Goal: Task Accomplishment & Management: Manage account settings

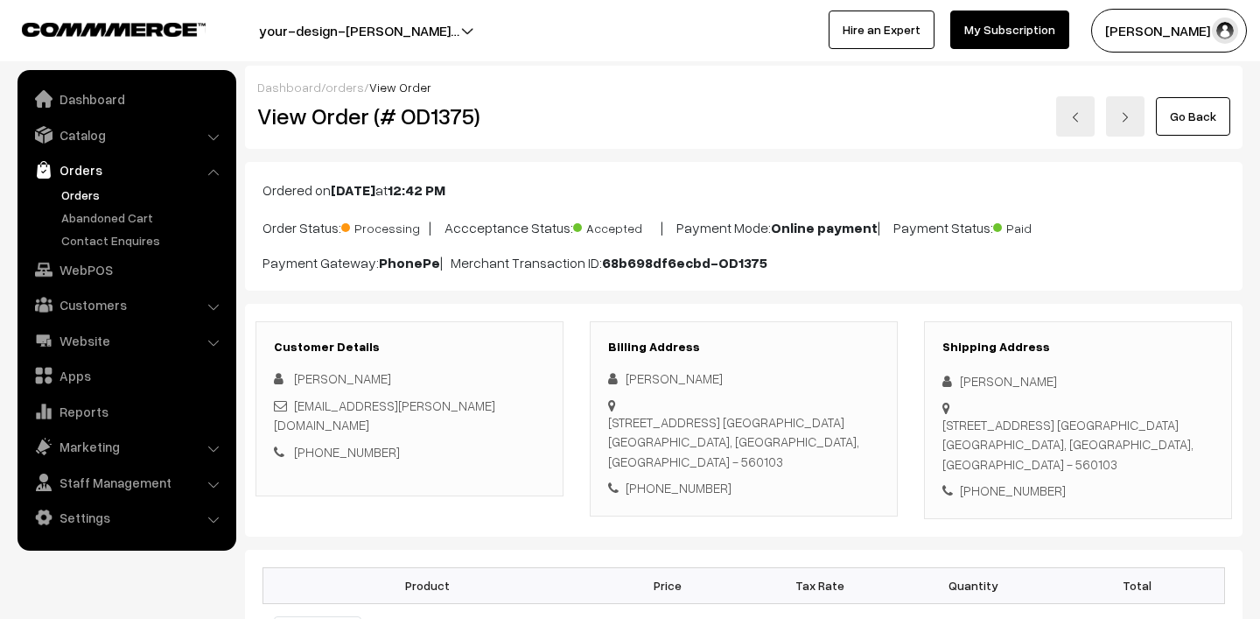
click at [99, 188] on link "Orders" at bounding box center [143, 195] width 173 height 18
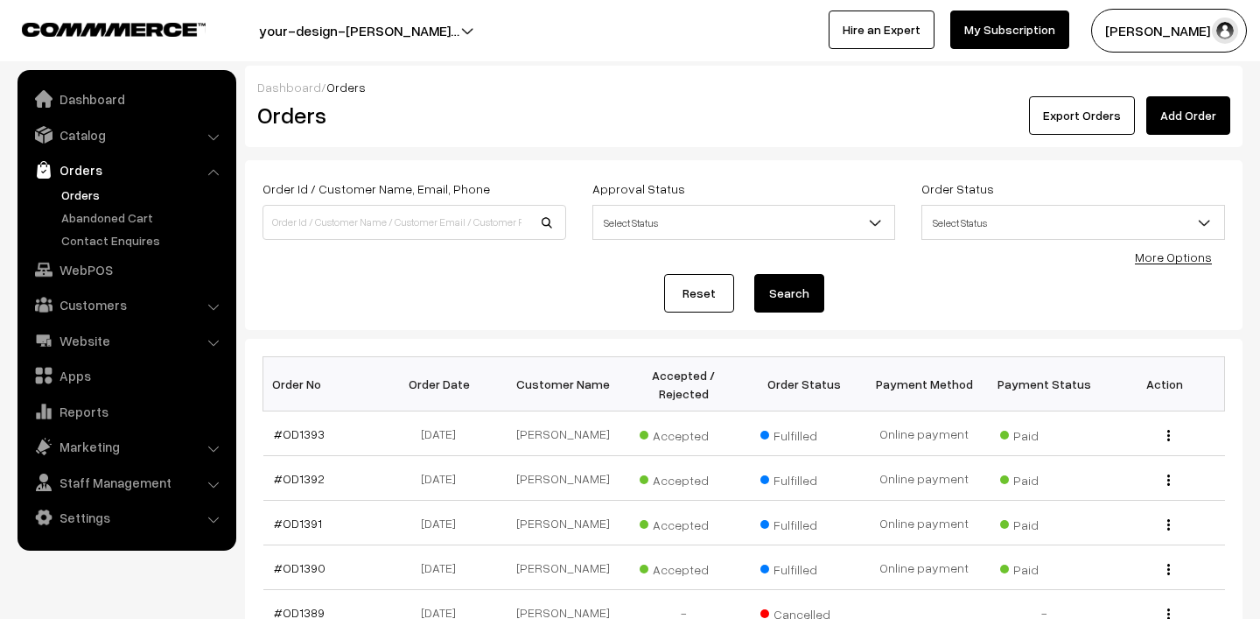
click at [79, 192] on link "Orders" at bounding box center [143, 195] width 173 height 18
click at [1141, 25] on button "[PERSON_NAME] N.P" at bounding box center [1169, 31] width 156 height 44
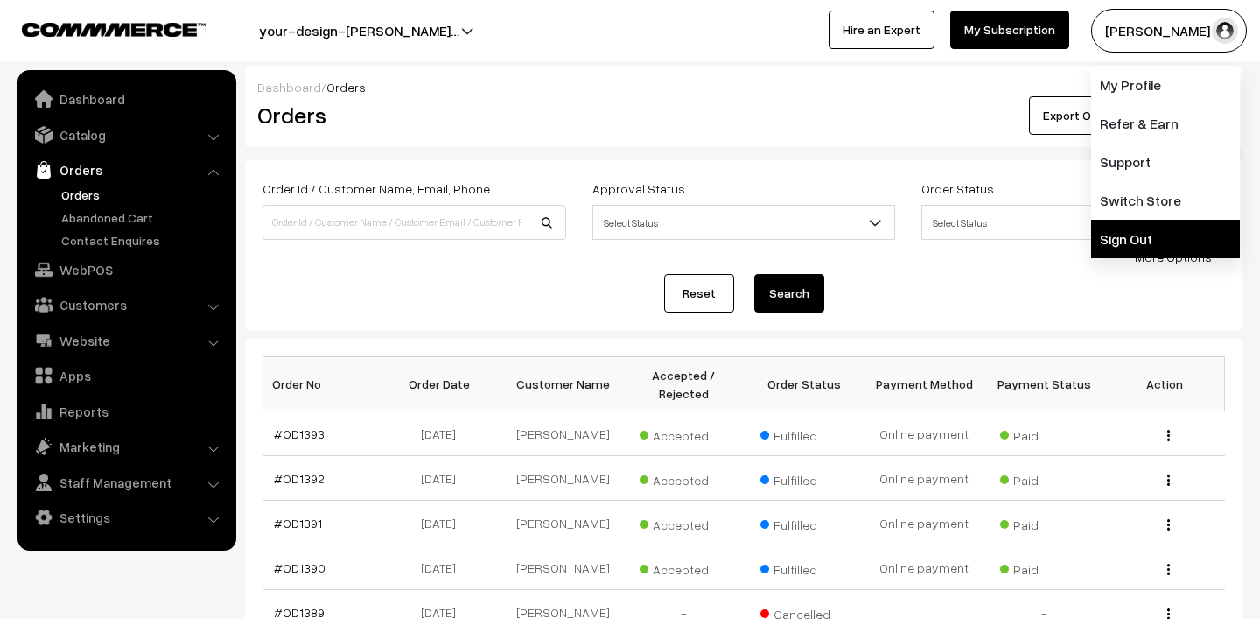
click at [1140, 234] on link "Sign Out" at bounding box center [1165, 239] width 149 height 39
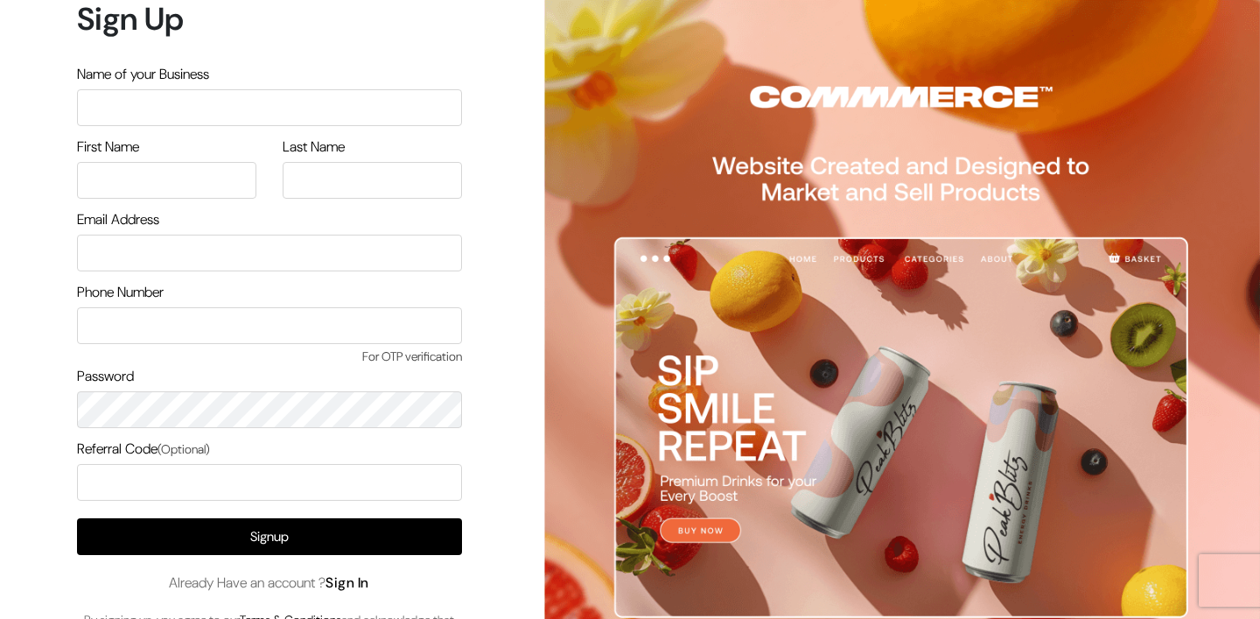
click at [361, 585] on link "Sign In" at bounding box center [348, 582] width 44 height 18
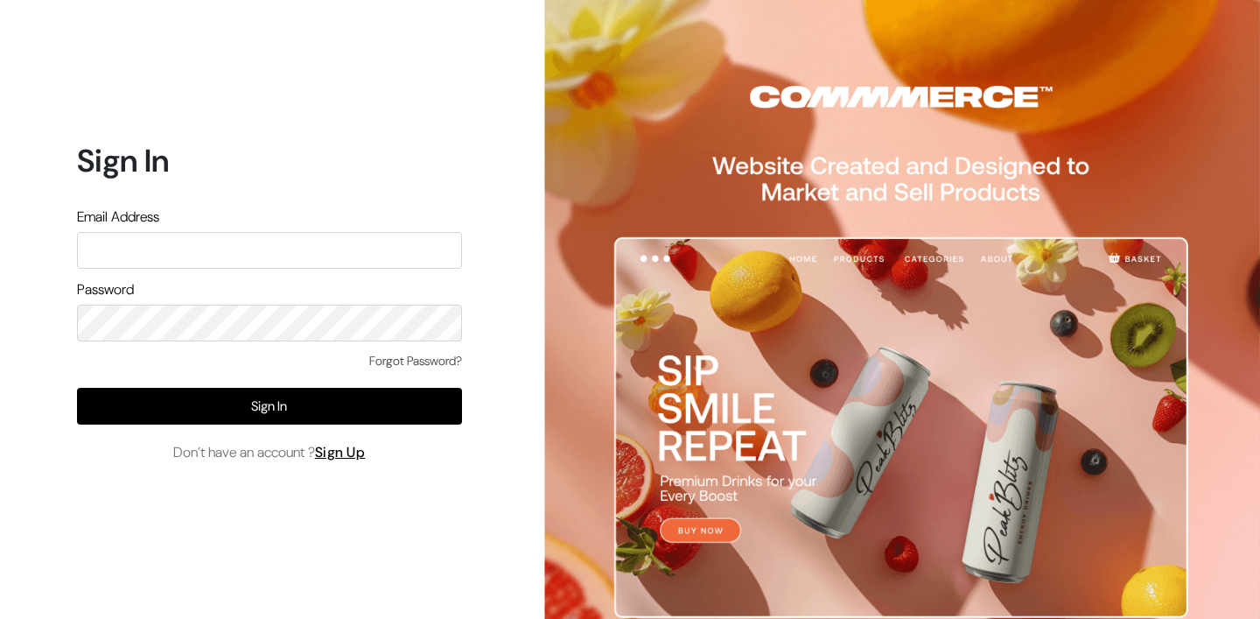
click at [287, 251] on input "text" at bounding box center [269, 250] width 385 height 37
type input "mk@yourdesignstore.in"
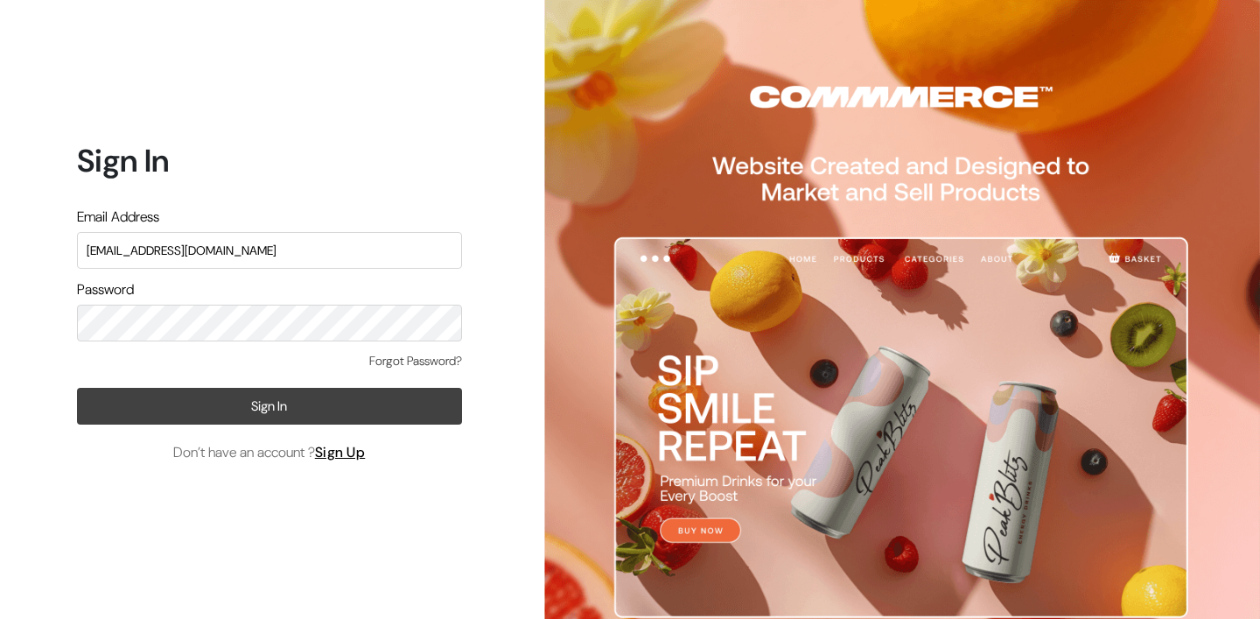
click at [265, 412] on button "Sign In" at bounding box center [269, 406] width 385 height 37
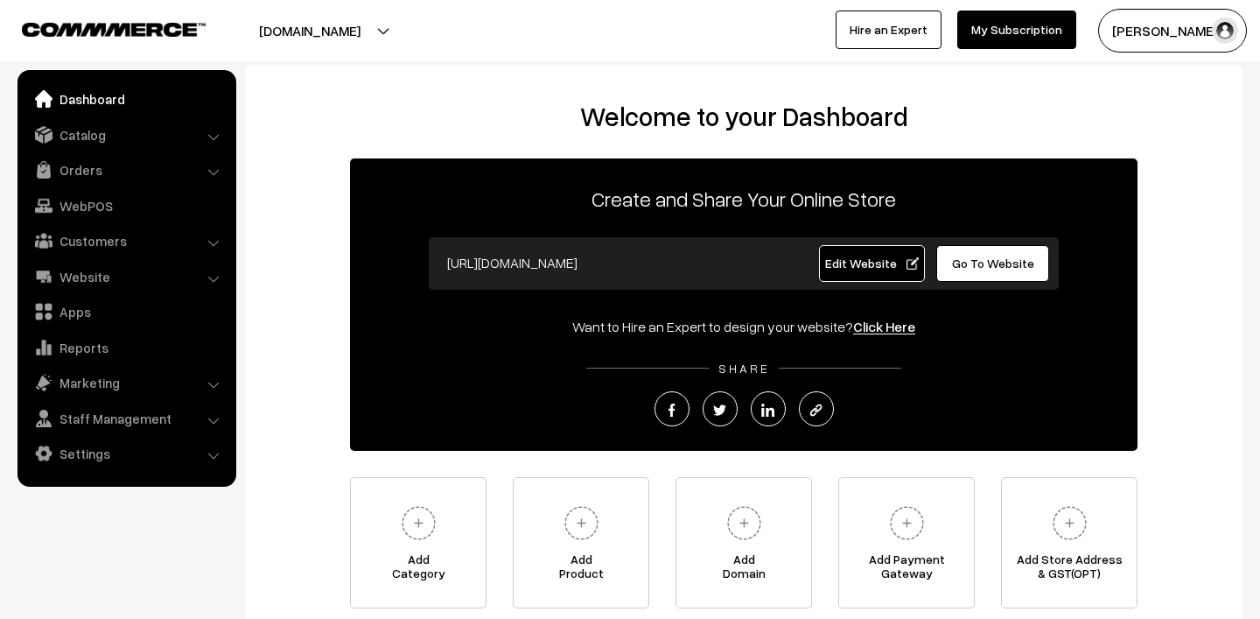
click at [88, 153] on ul "Dashboard Catalog" at bounding box center [127, 278] width 219 height 417
click at [82, 166] on link "Orders" at bounding box center [126, 170] width 208 height 32
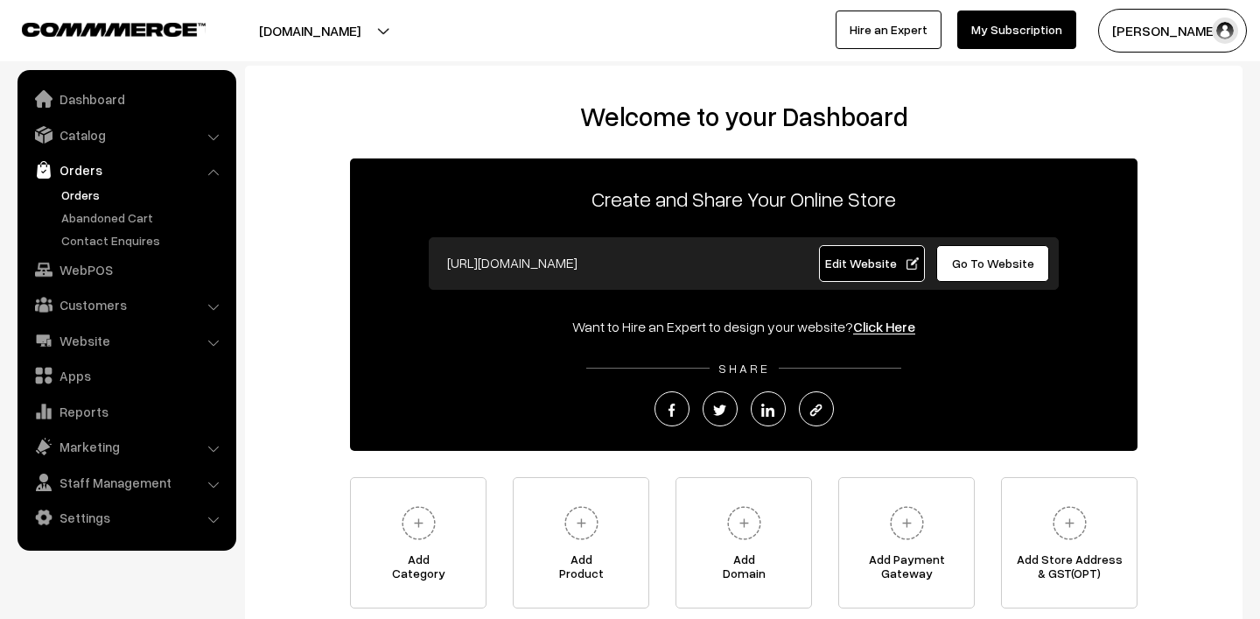
click at [89, 190] on link "Orders" at bounding box center [143, 195] width 173 height 18
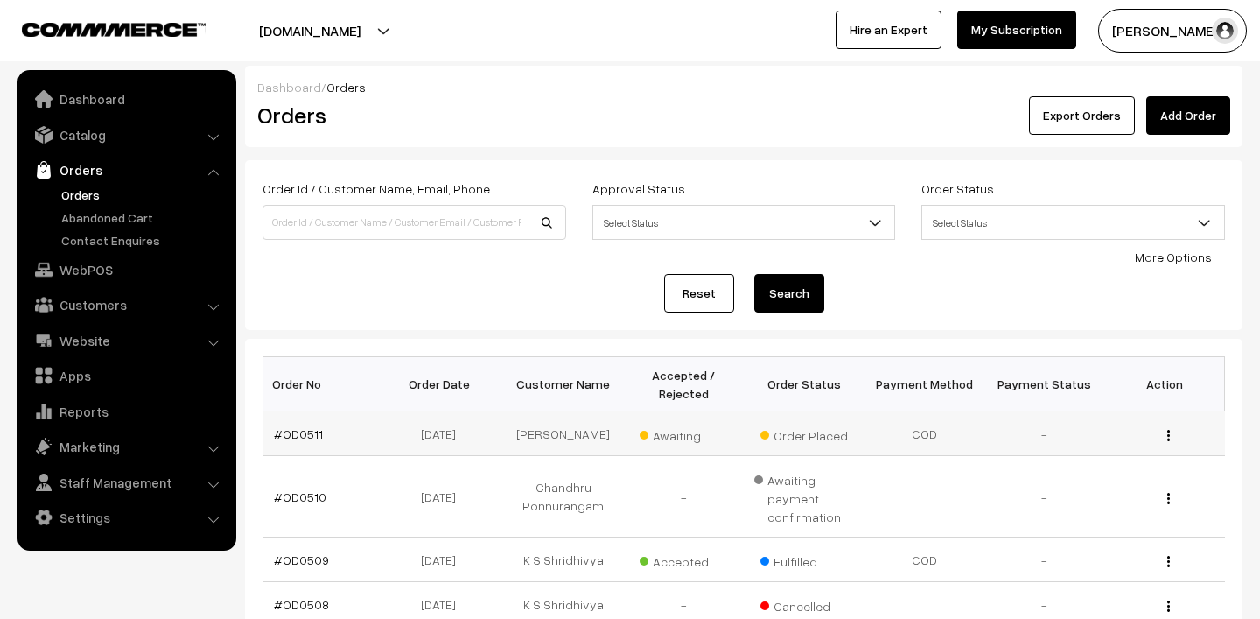
click at [679, 434] on span "Awaiting" at bounding box center [684, 433] width 88 height 23
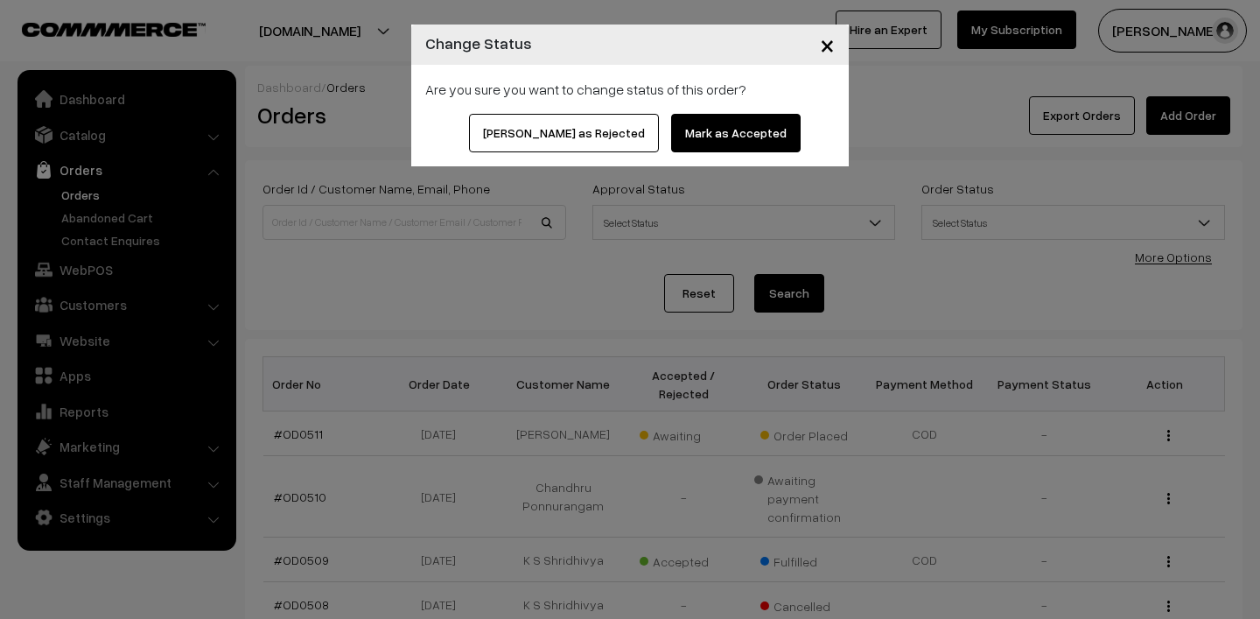
click at [730, 132] on button "Mark as Accepted" at bounding box center [736, 133] width 130 height 39
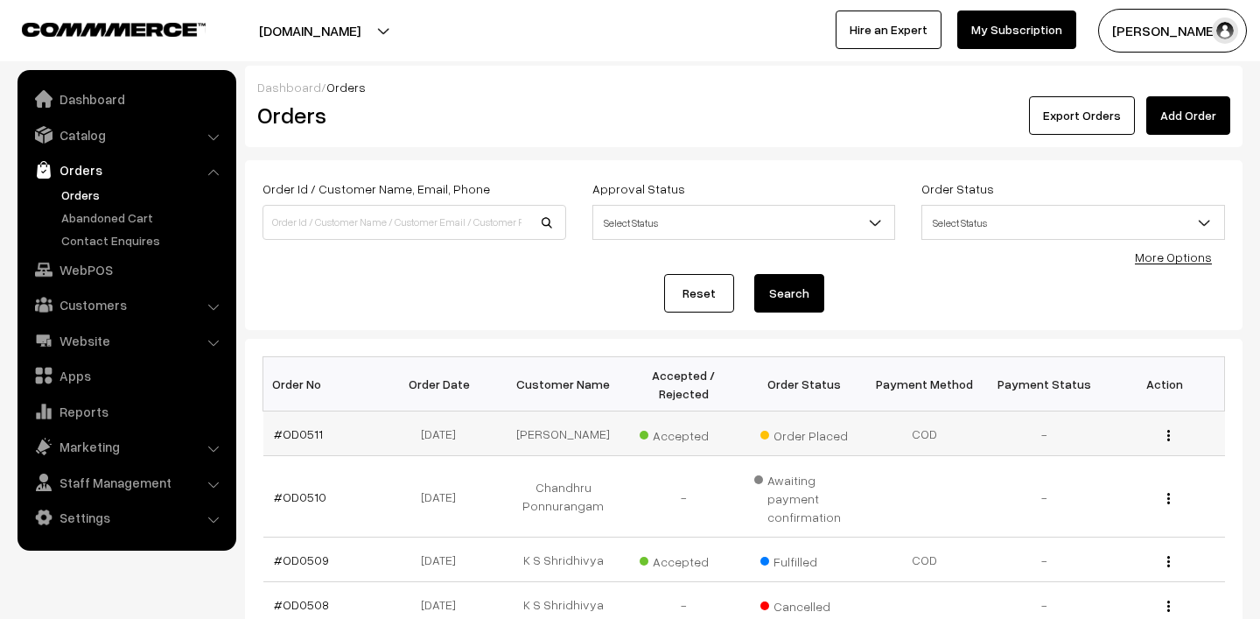
click at [298, 441] on td "#OD0511" at bounding box center [323, 433] width 120 height 45
click at [298, 424] on td "#OD0511" at bounding box center [323, 433] width 120 height 45
click at [298, 437] on link "#OD0511" at bounding box center [298, 433] width 49 height 15
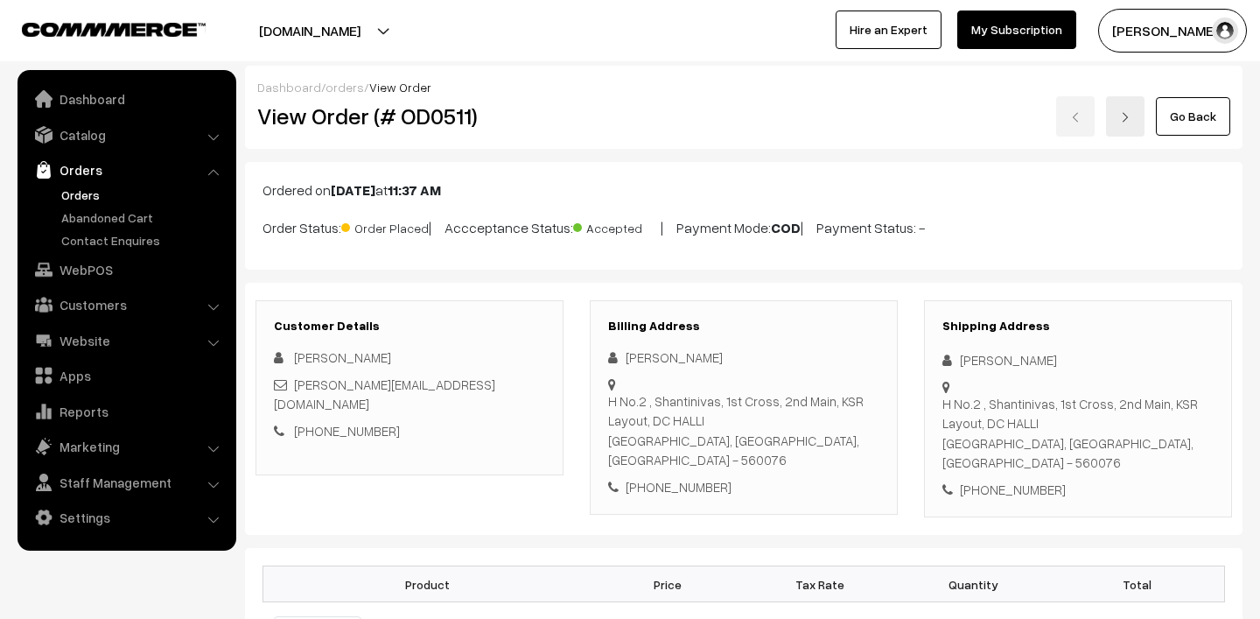
scroll to position [459, 0]
